Goal: Information Seeking & Learning: Learn about a topic

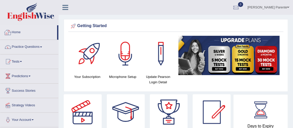
click at [24, 38] on li "Home" at bounding box center [29, 32] width 58 height 15
click at [12, 35] on link "Home" at bounding box center [28, 31] width 57 height 13
click at [235, 10] on div at bounding box center [236, 8] width 8 height 8
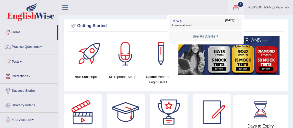
click at [178, 23] on link "PEW4 Aug 26, 2025 Exam evaluated" at bounding box center [205, 23] width 70 height 11
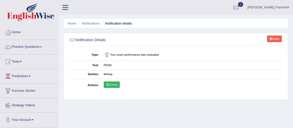
click at [113, 82] on link "Scores" at bounding box center [112, 84] width 16 height 7
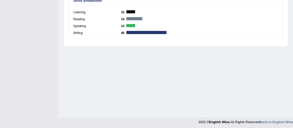
scroll to position [27, 0]
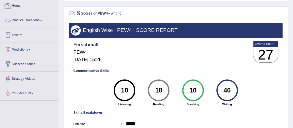
click at [18, 8] on link "Home" at bounding box center [29, 5] width 58 height 13
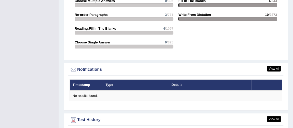
scroll to position [676, 0]
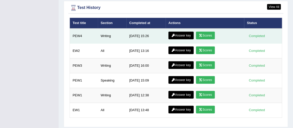
click at [181, 39] on link "Answer key" at bounding box center [180, 36] width 25 height 8
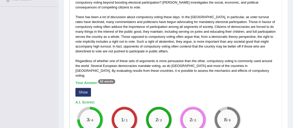
scroll to position [130, 0]
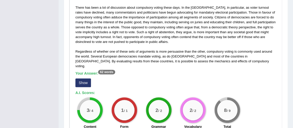
click at [78, 78] on button "Show" at bounding box center [83, 82] width 16 height 9
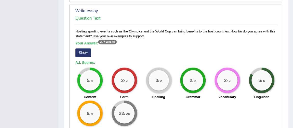
scroll to position [398, 0]
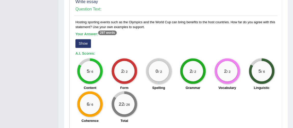
click at [81, 40] on button "Show" at bounding box center [83, 43] width 16 height 9
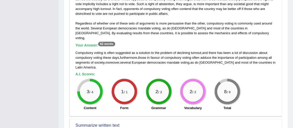
scroll to position [10, 0]
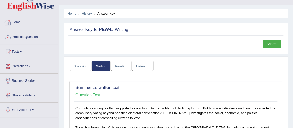
click at [18, 23] on link "Home" at bounding box center [29, 21] width 58 height 13
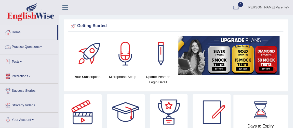
click at [26, 50] on link "Practice Questions" at bounding box center [29, 46] width 58 height 13
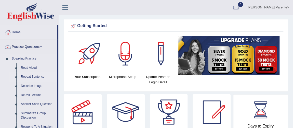
click at [34, 76] on link "Repeat Sentence" at bounding box center [38, 76] width 38 height 9
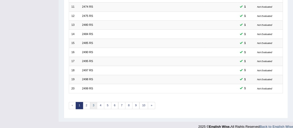
scroll to position [164, 0]
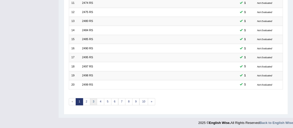
click at [90, 100] on link "3" at bounding box center [93, 101] width 7 height 7
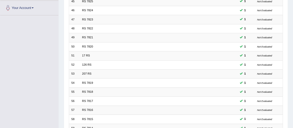
scroll to position [164, 0]
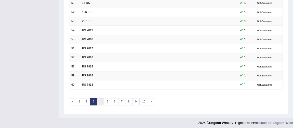
click at [100, 101] on link "4" at bounding box center [100, 101] width 7 height 7
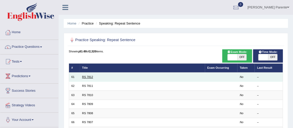
click at [85, 76] on link "RS 7812" at bounding box center [87, 76] width 11 height 3
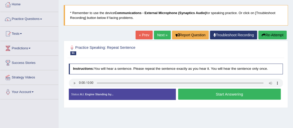
scroll to position [37, 0]
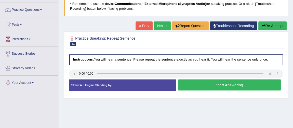
click at [191, 87] on button "Start Answering" at bounding box center [229, 84] width 103 height 11
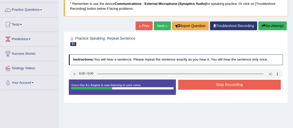
click at [191, 87] on button "Stop Recording" at bounding box center [229, 85] width 103 height 10
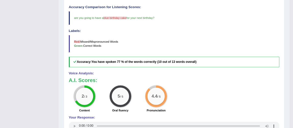
scroll to position [27, 0]
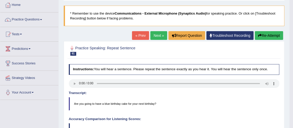
click at [159, 32] on link "Next »" at bounding box center [158, 35] width 17 height 9
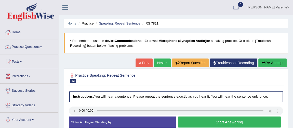
click at [201, 120] on button "Start Answering" at bounding box center [229, 121] width 103 height 11
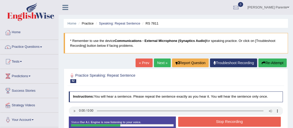
click at [240, 124] on button "Stop Recording" at bounding box center [229, 121] width 103 height 10
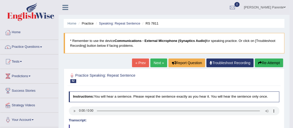
click at [157, 63] on link "Next »" at bounding box center [158, 62] width 17 height 9
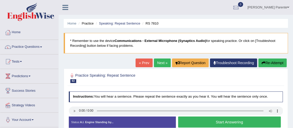
click at [186, 121] on button "Start Answering" at bounding box center [229, 121] width 103 height 11
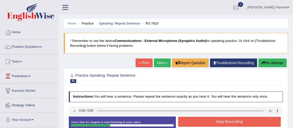
click at [186, 121] on button "Stop Recording" at bounding box center [229, 121] width 103 height 10
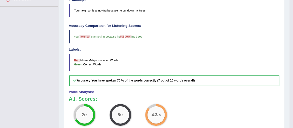
scroll to position [130, 0]
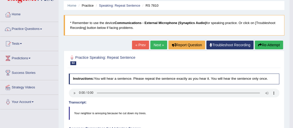
click at [153, 46] on link "Next »" at bounding box center [158, 45] width 17 height 9
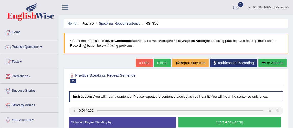
click at [198, 121] on button "Start Answering" at bounding box center [229, 121] width 103 height 11
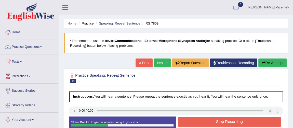
click at [198, 121] on button "Stop Recording" at bounding box center [229, 121] width 103 height 10
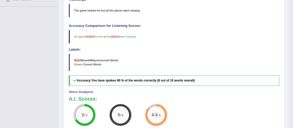
scroll to position [9, 0]
